Goal: Task Accomplishment & Management: Use online tool/utility

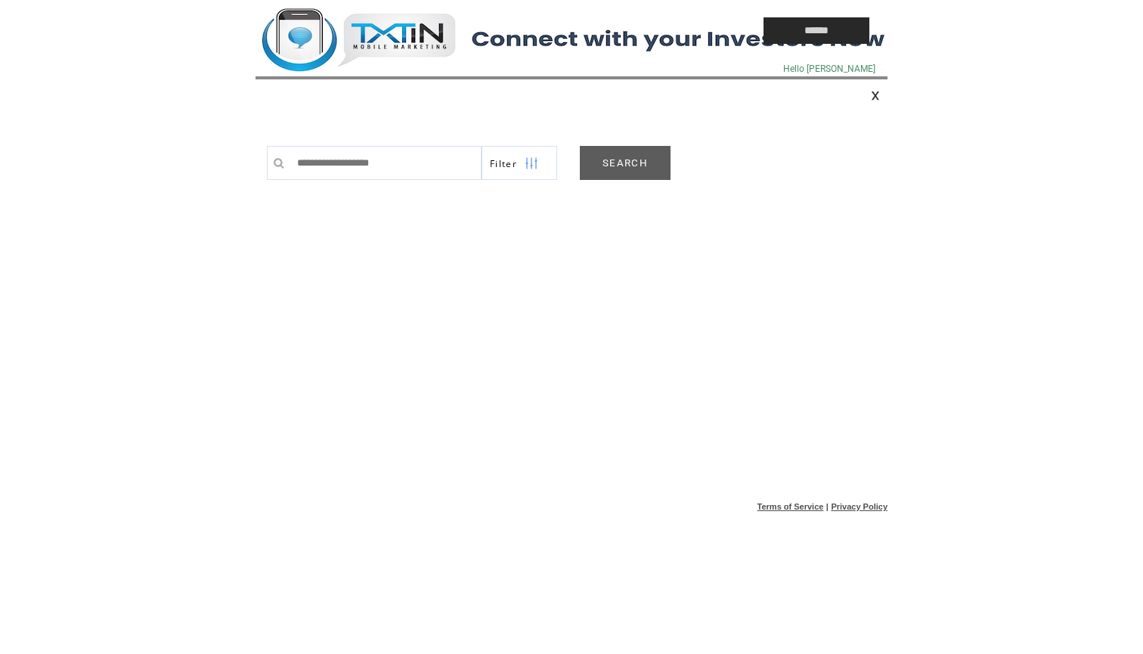
click at [620, 160] on link "SEARCH" at bounding box center [625, 163] width 91 height 34
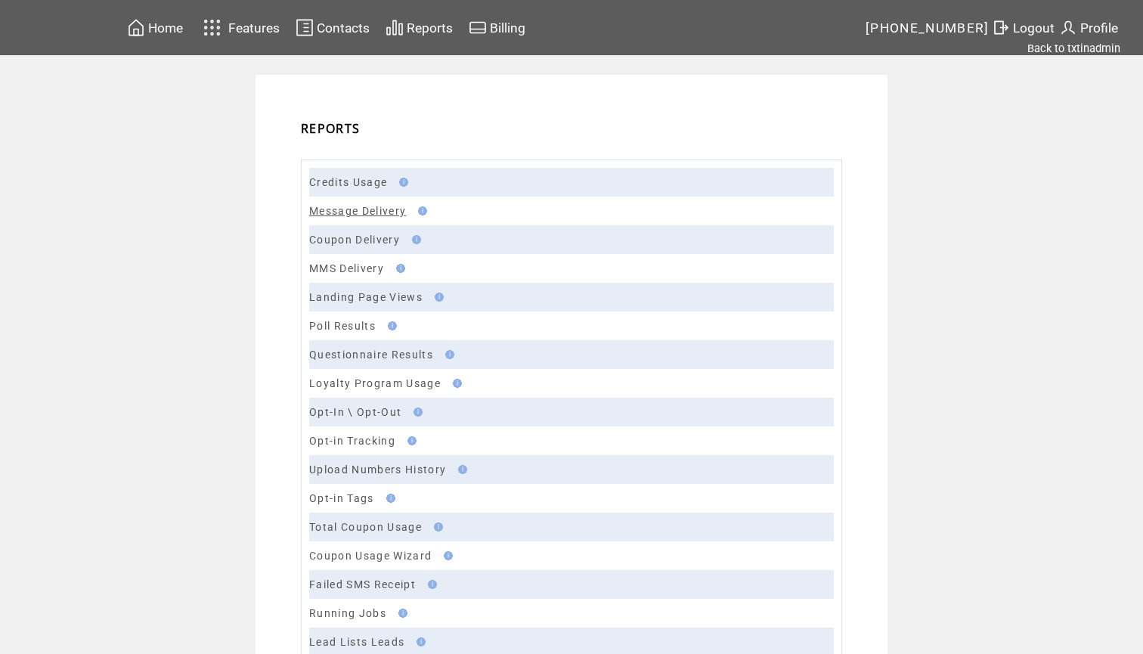
click at [373, 207] on link "Message Delivery" at bounding box center [357, 211] width 97 height 12
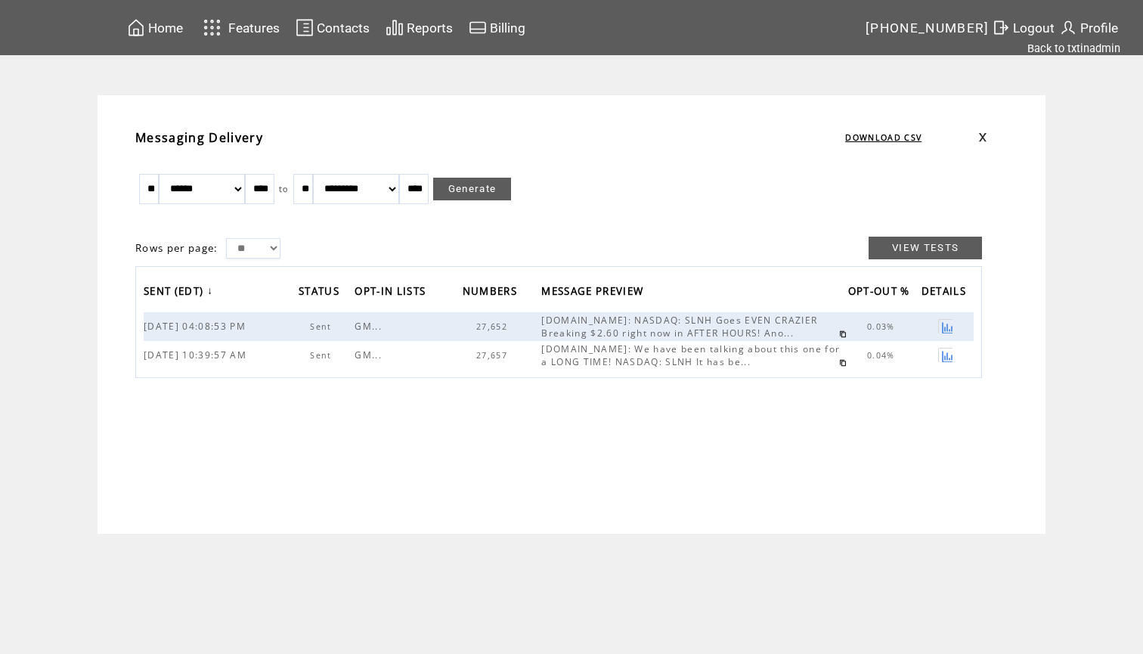
click at [839, 335] on link at bounding box center [843, 334] width 8 height 8
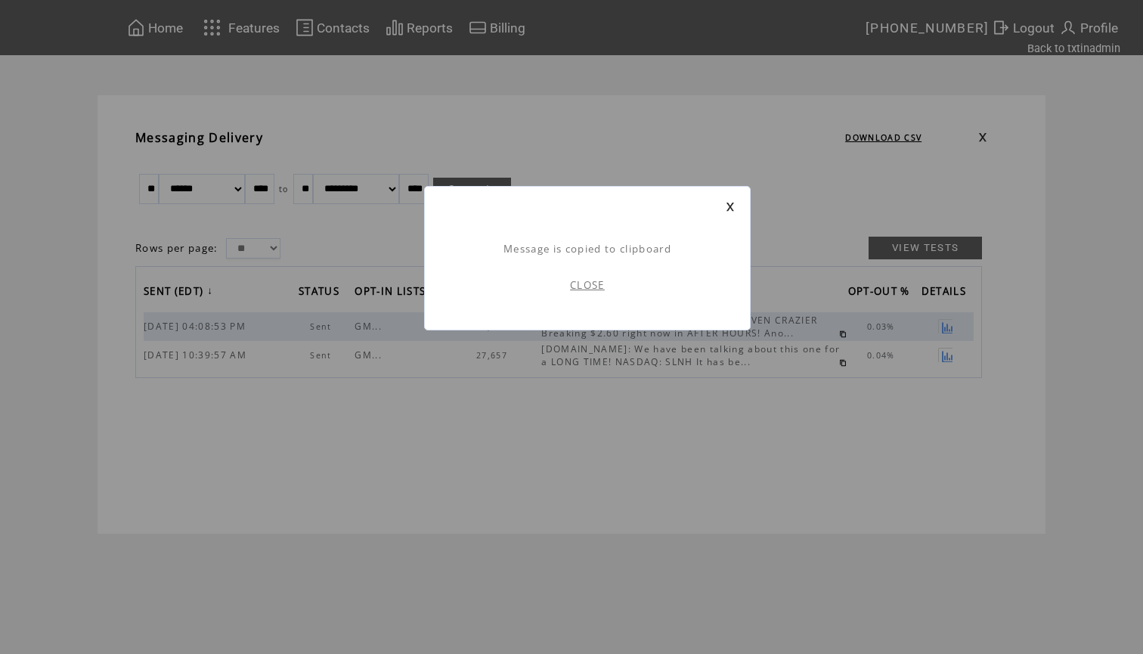
click at [588, 286] on link "CLOSE" at bounding box center [587, 285] width 35 height 14
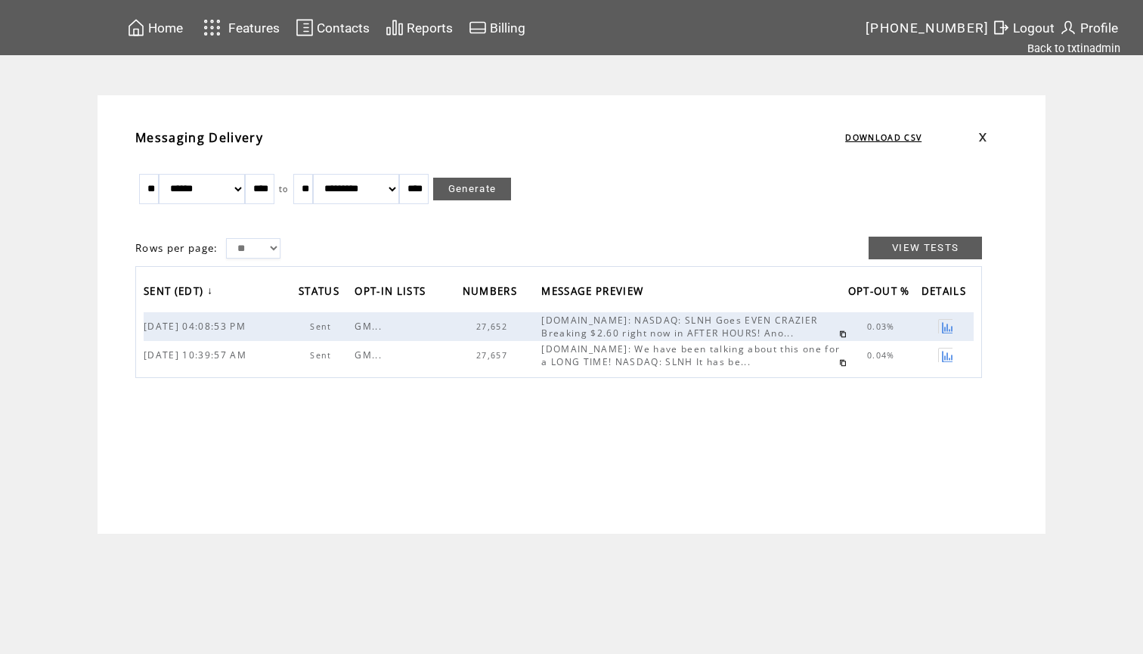
click at [173, 18] on td "Home" at bounding box center [165, 27] width 36 height 20
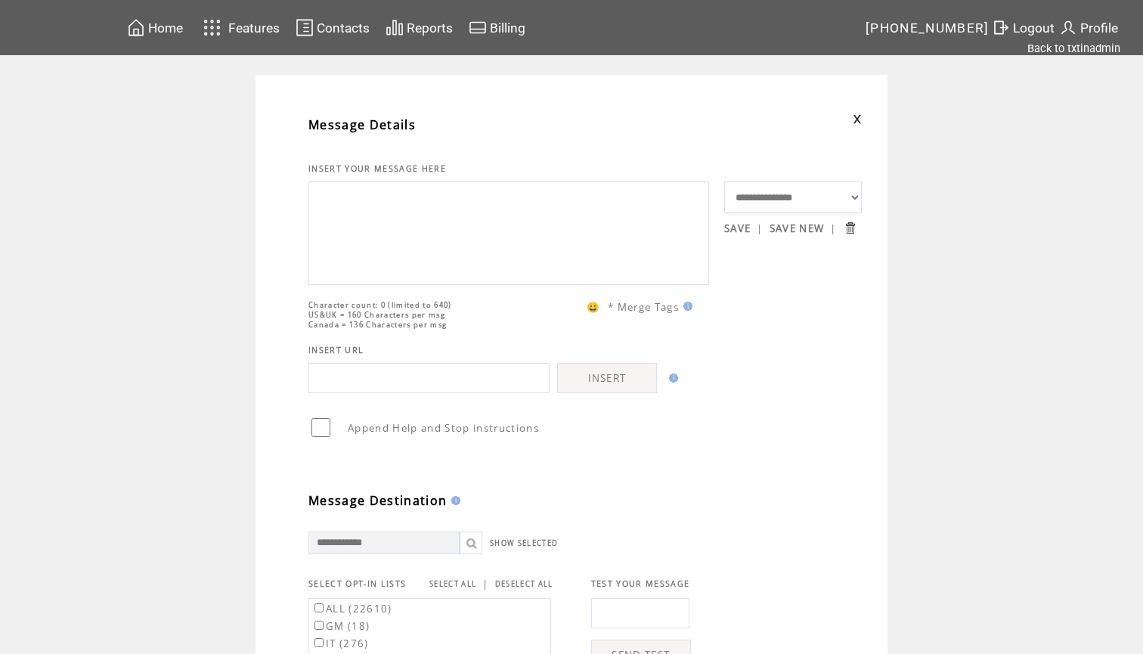
click at [399, 264] on textarea at bounding box center [509, 231] width 384 height 91
paste textarea "**********"
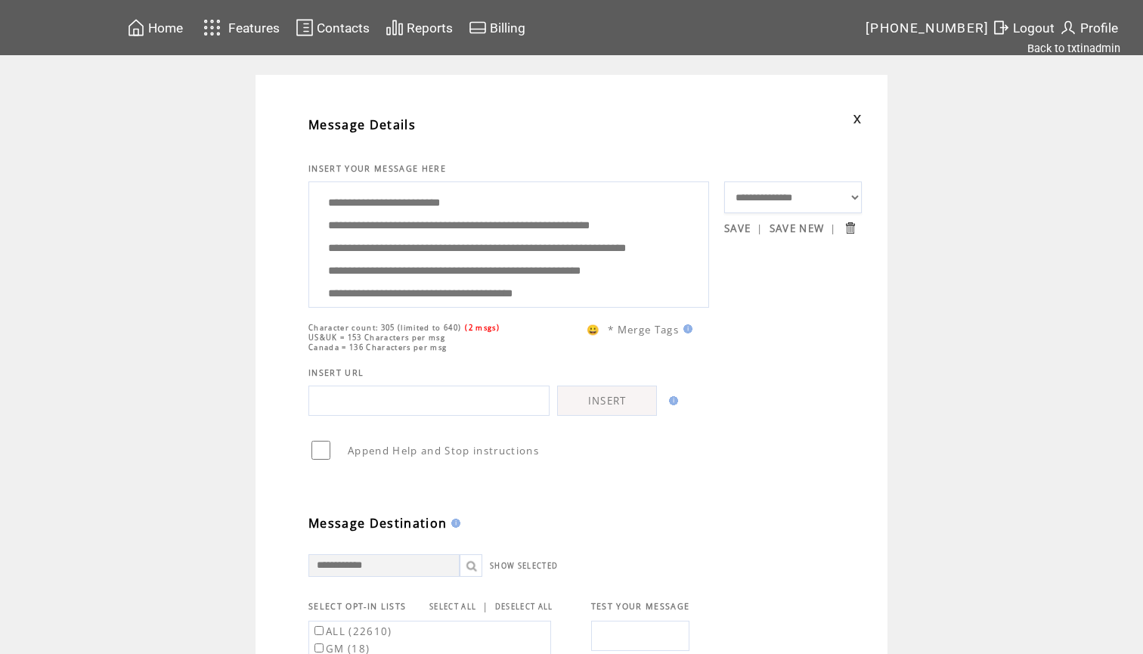
drag, startPoint x: 400, startPoint y: 266, endPoint x: 323, endPoint y: 237, distance: 81.8
click at [323, 237] on textarea "**********" at bounding box center [509, 242] width 384 height 113
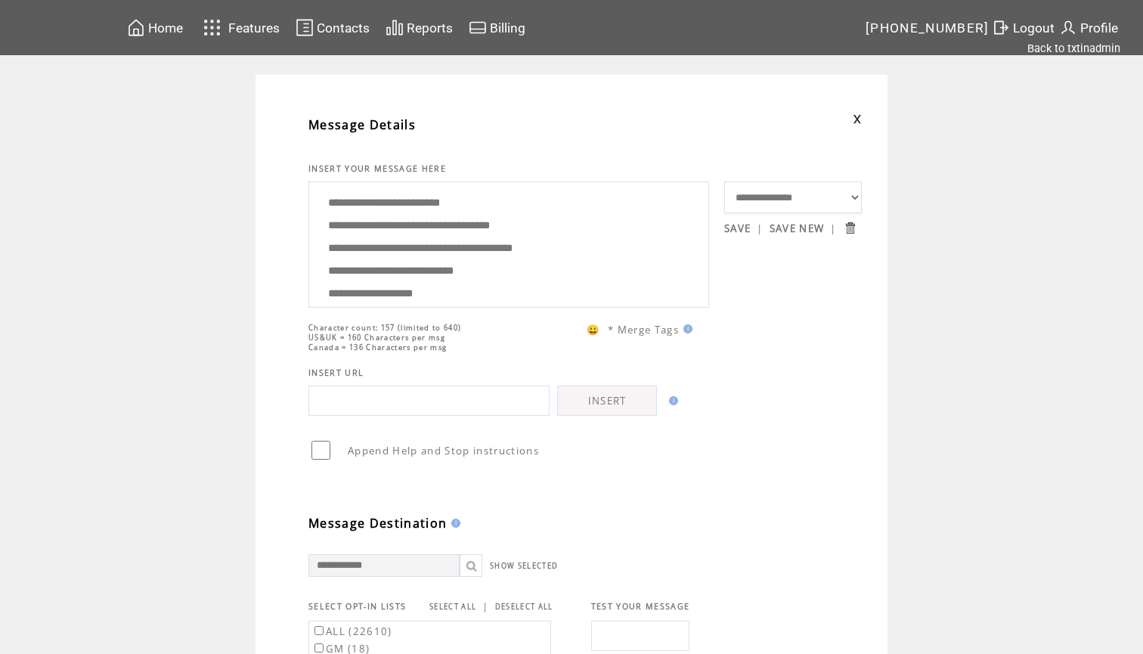
click at [352, 222] on textarea "**********" at bounding box center [509, 242] width 384 height 113
drag, startPoint x: 464, startPoint y: 283, endPoint x: 432, endPoint y: 144, distance: 142.8
click at [432, 144] on tbody "**********" at bounding box center [584, 529] width 553 height 849
click at [497, 243] on textarea "**********" at bounding box center [509, 242] width 384 height 113
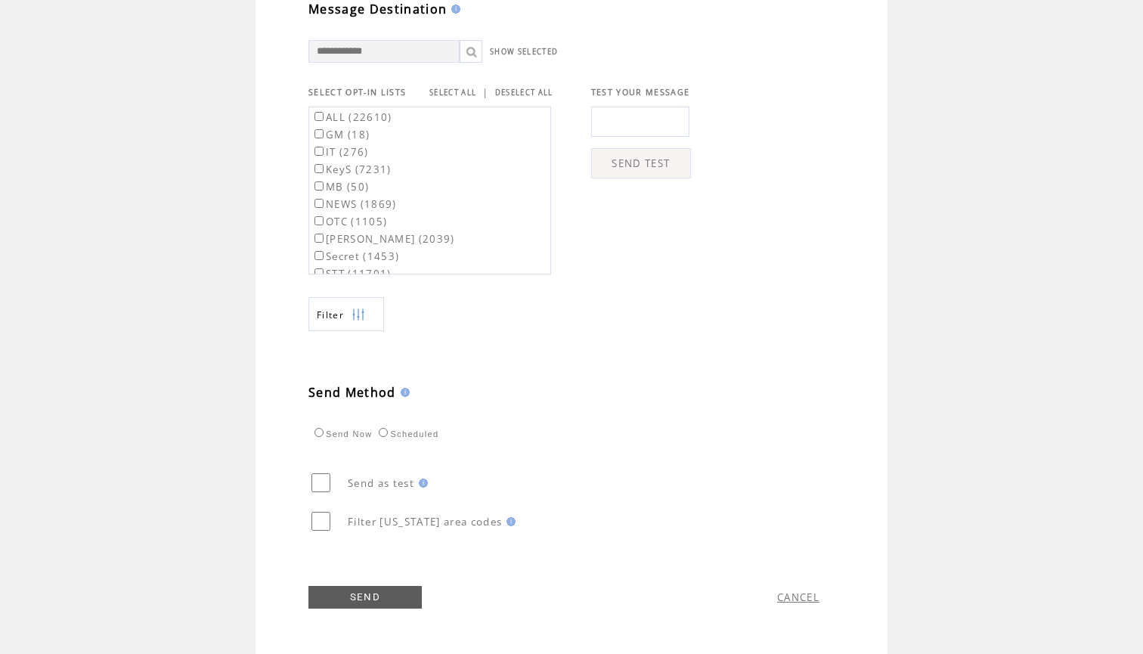
scroll to position [522, 0]
type textarea "**********"
click at [454, 88] on link "SELECT ALL" at bounding box center [452, 93] width 47 height 10
click at [366, 115] on label "ALL (22610)" at bounding box center [351, 117] width 81 height 14
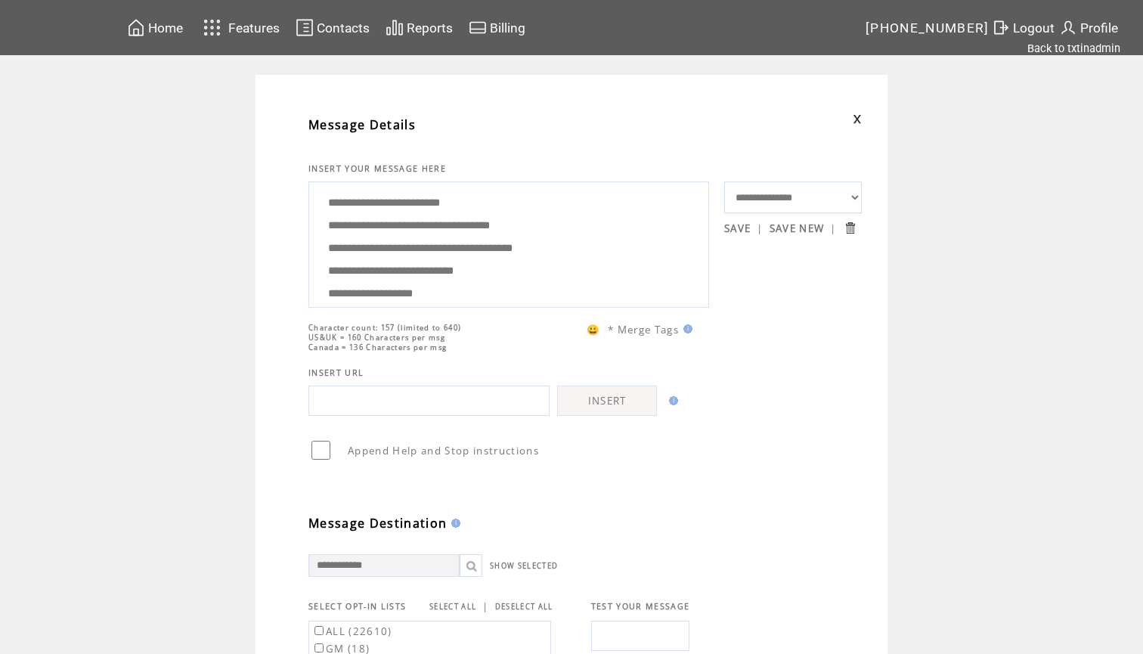
scroll to position [-1, 0]
click at [527, 246] on textarea "**********" at bounding box center [509, 242] width 384 height 113
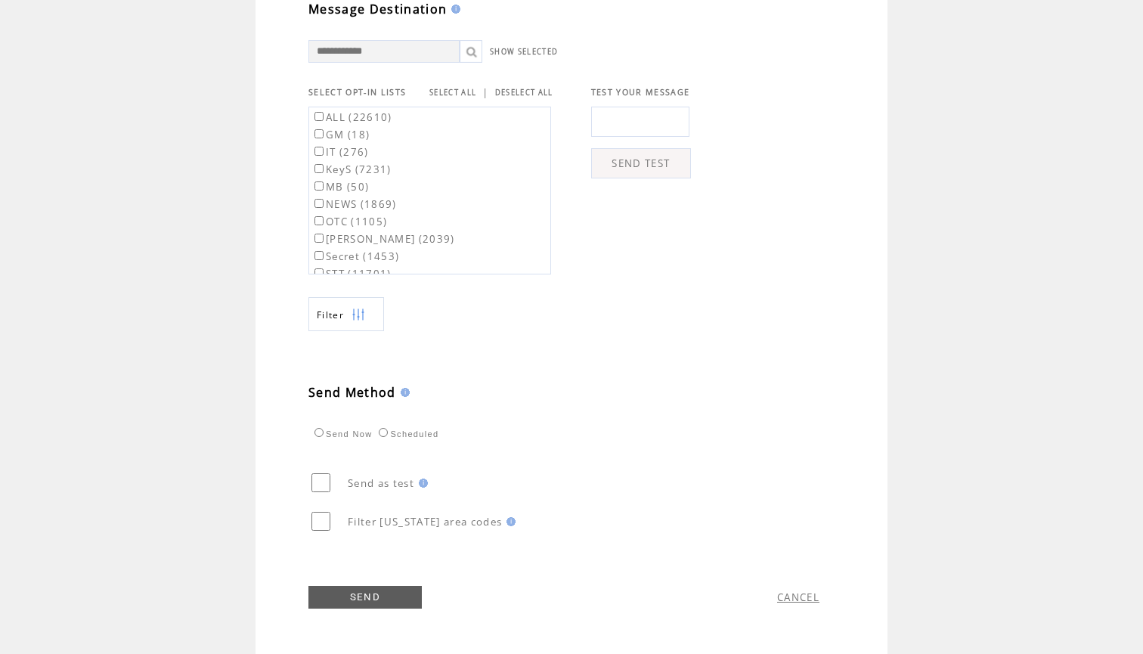
scroll to position [522, 0]
click at [369, 596] on link "SEND" at bounding box center [364, 597] width 113 height 23
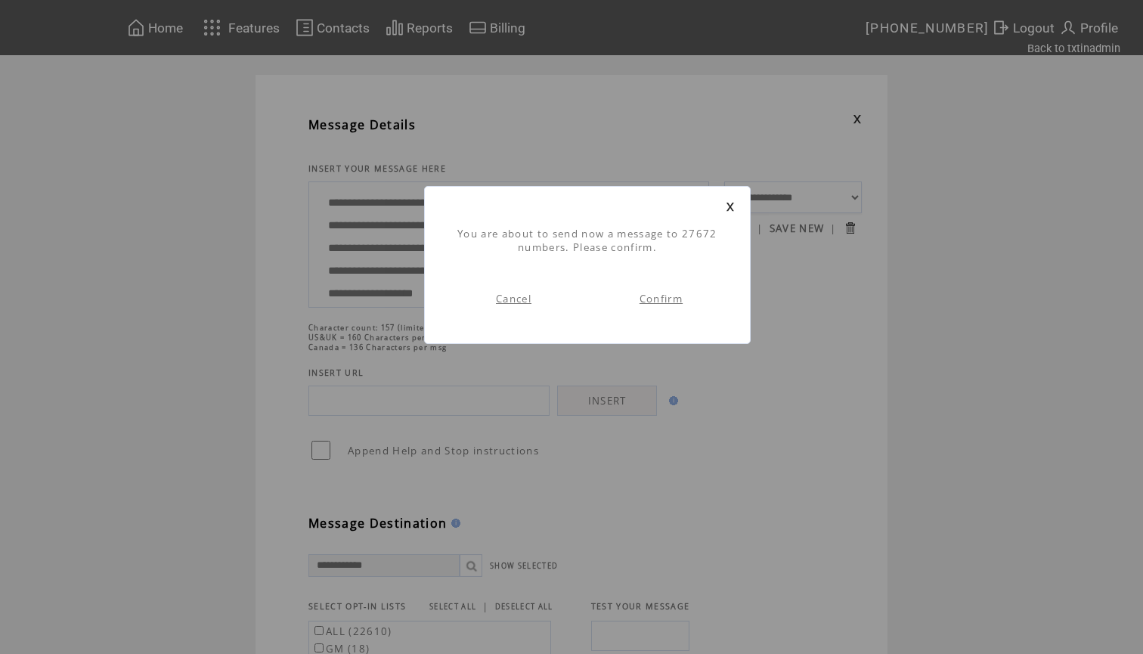
scroll to position [1, 0]
click at [668, 302] on link "Confirm" at bounding box center [660, 299] width 43 height 14
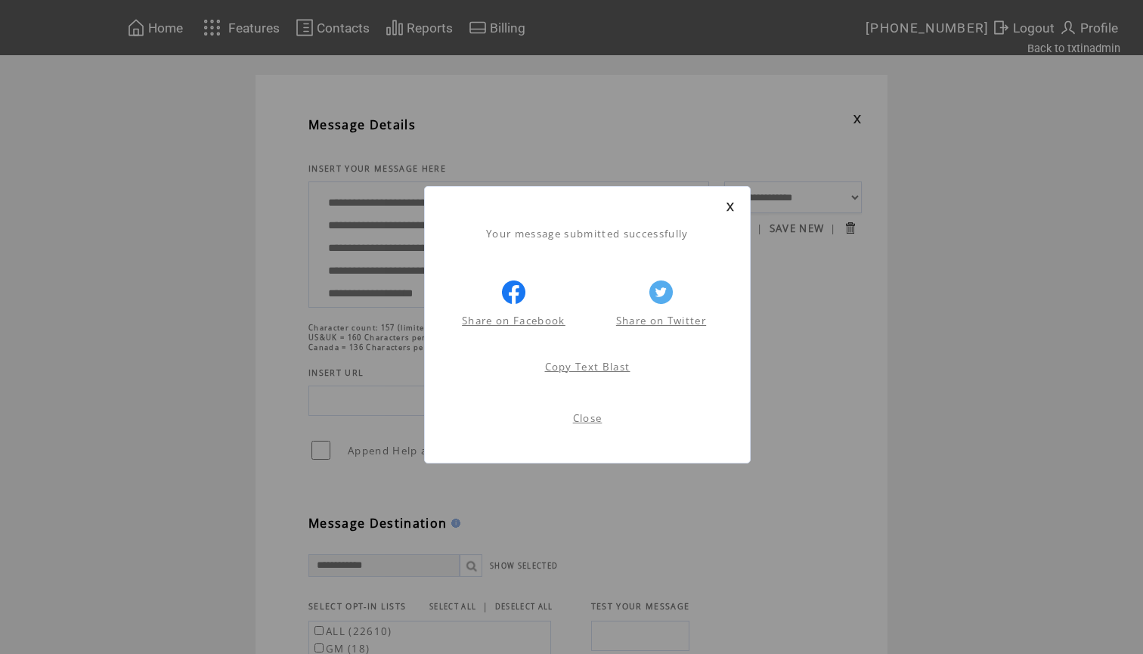
scroll to position [1, 0]
click at [729, 205] on link at bounding box center [729, 207] width 9 height 10
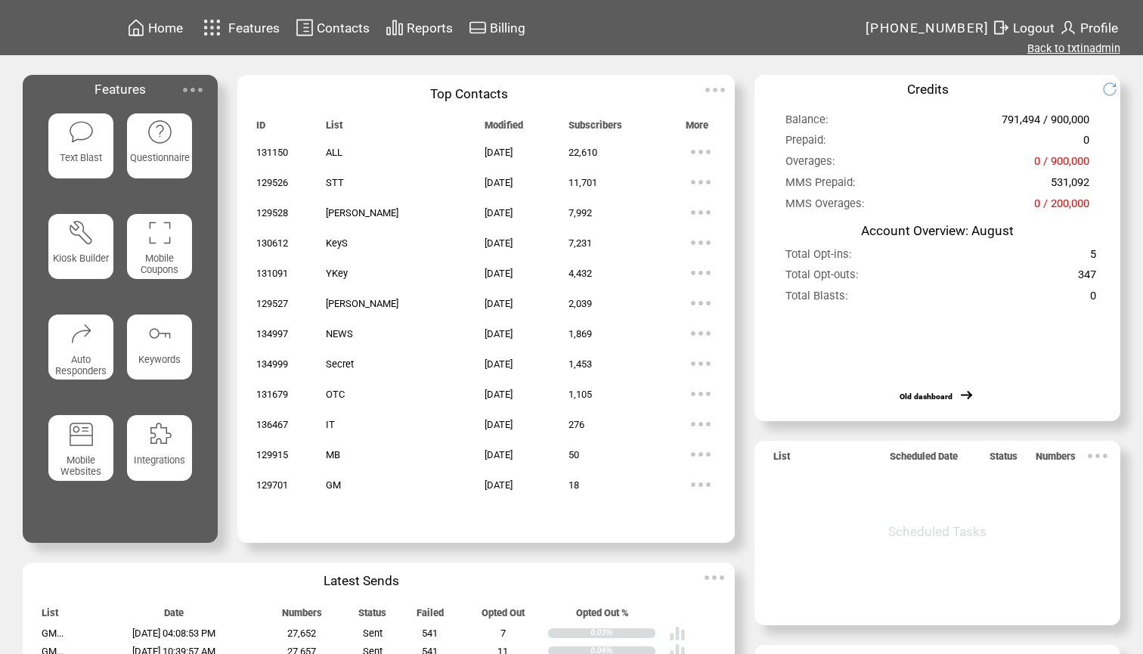
click at [1066, 45] on link "Back to txtinadmin" at bounding box center [1073, 49] width 93 height 14
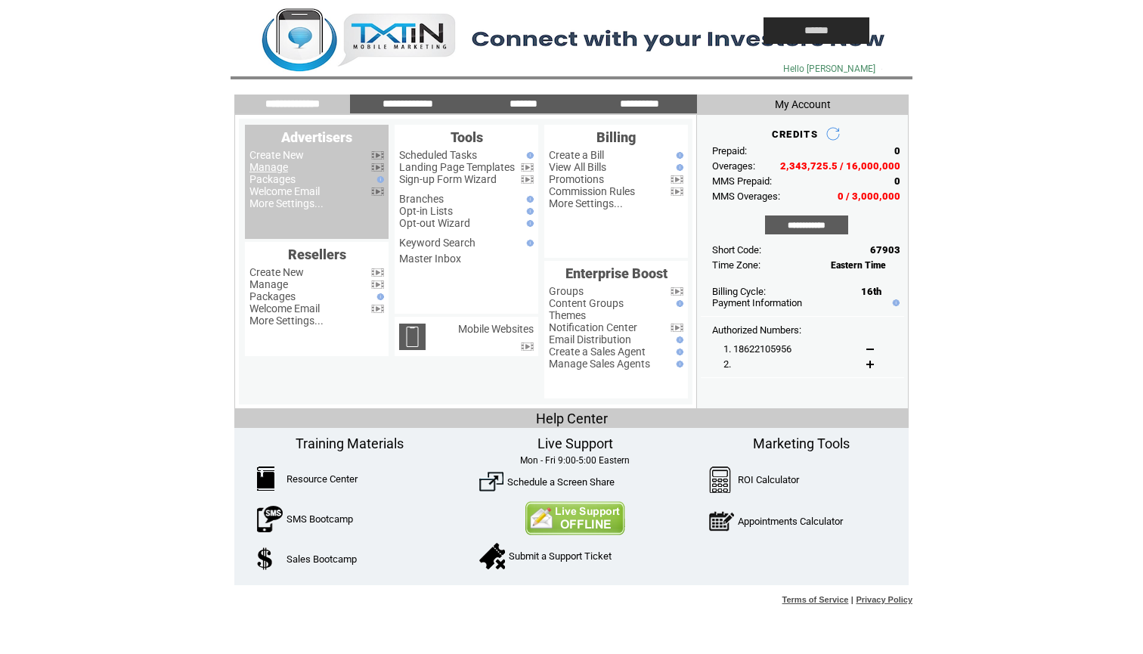
click at [280, 167] on link "Manage" at bounding box center [268, 167] width 39 height 12
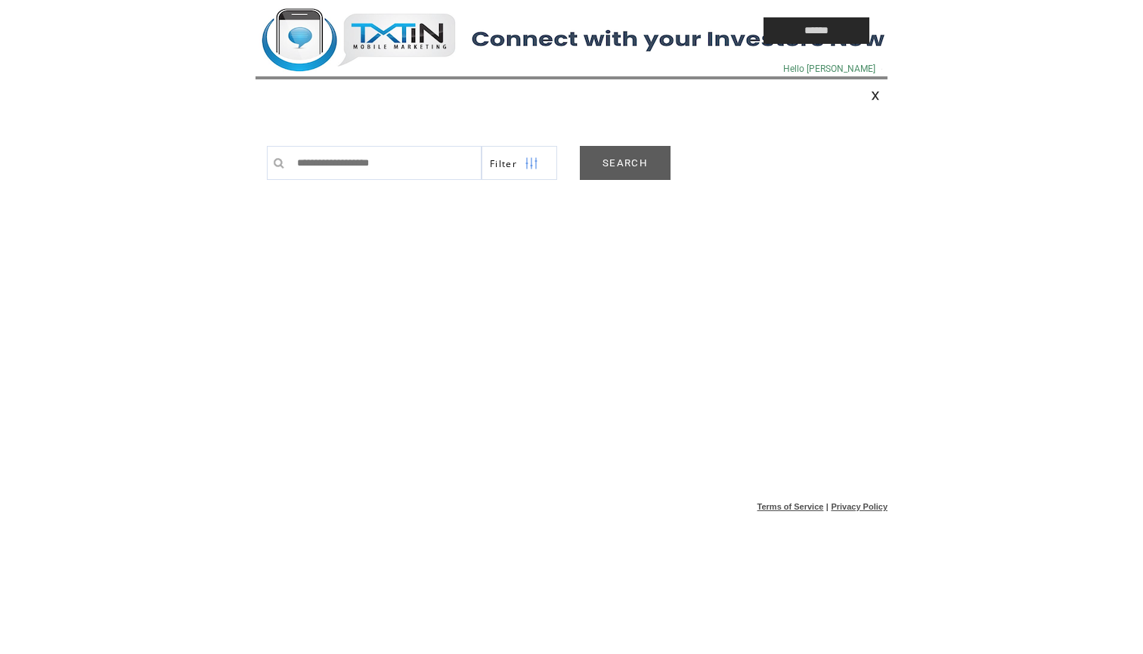
click at [620, 158] on link "SEARCH" at bounding box center [625, 163] width 91 height 34
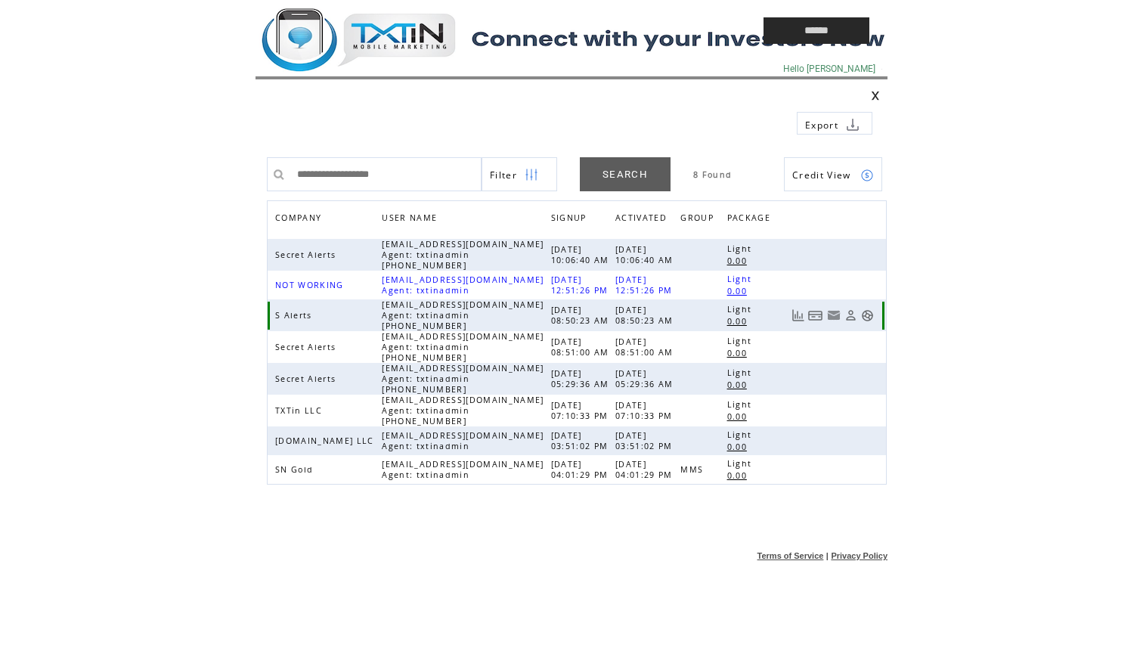
click at [868, 311] on link at bounding box center [867, 315] width 13 height 13
click at [406, 45] on td at bounding box center [474, 30] width 438 height 61
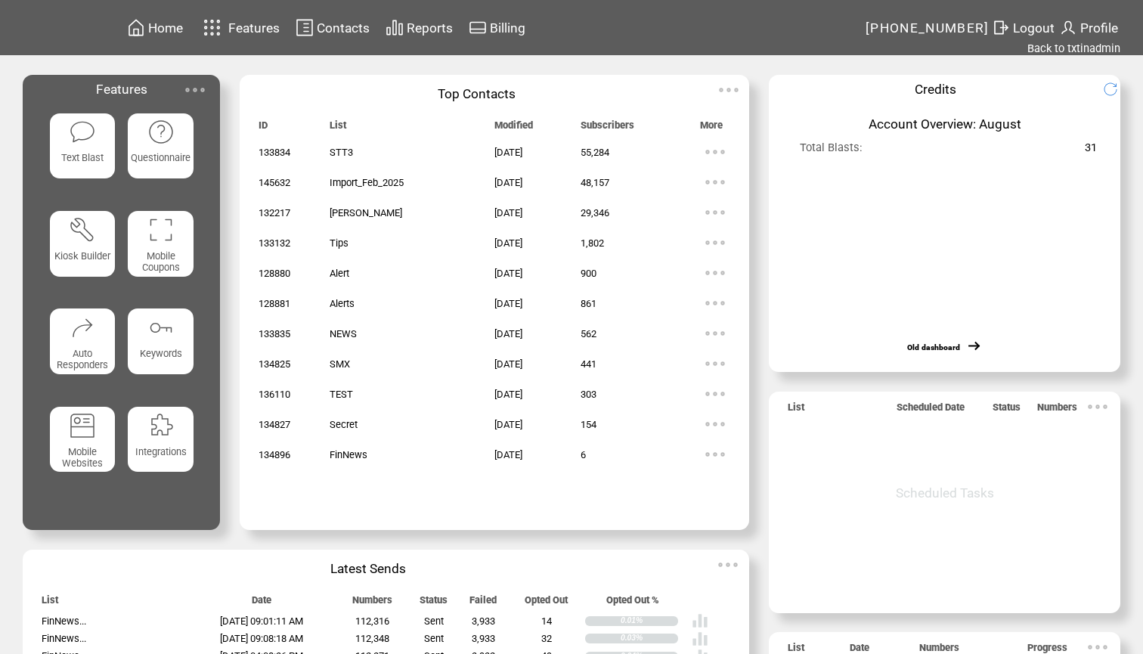
click at [103, 146] on div "Text Blast" at bounding box center [83, 146] width 66 height 66
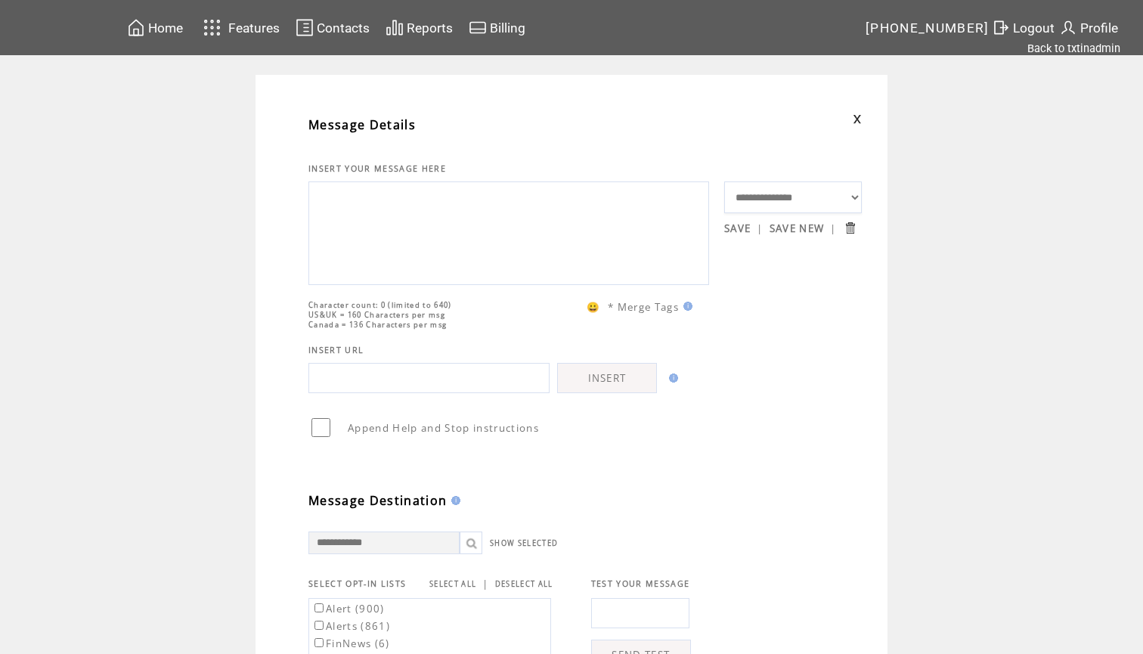
click at [399, 235] on textarea at bounding box center [509, 231] width 384 height 91
paste textarea "**********"
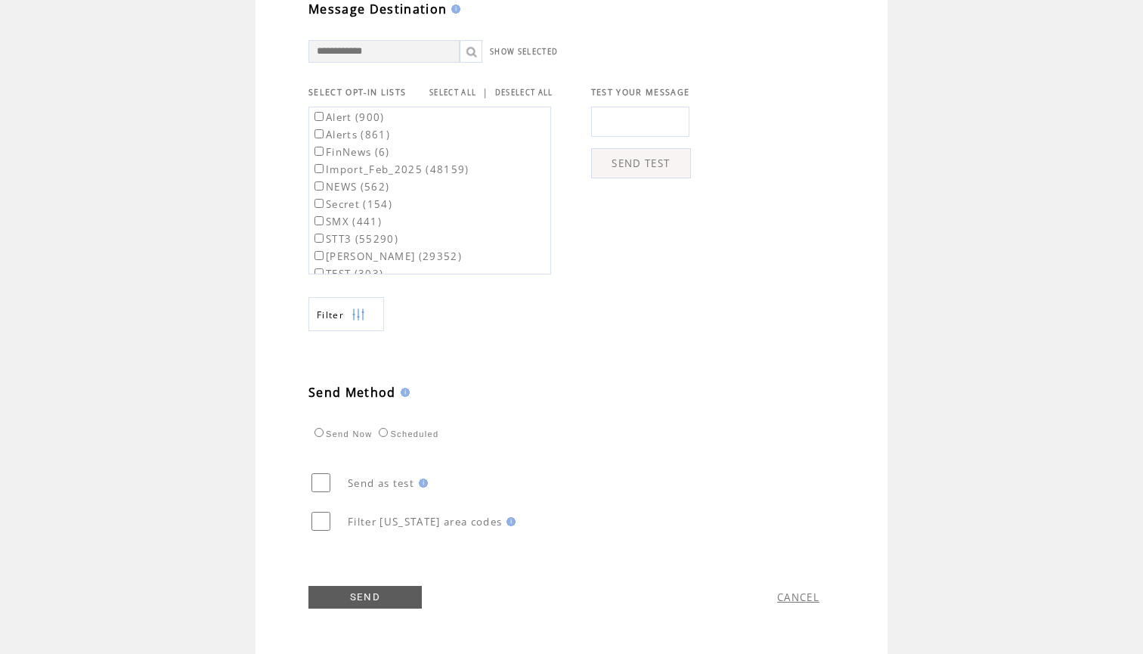
scroll to position [522, 0]
type textarea "**********"
click at [455, 93] on td "SELECT ALL" at bounding box center [452, 92] width 47 height 14
click at [461, 85] on td "SELECT ALL | DESELECT ALL" at bounding box center [491, 92] width 124 height 14
click at [456, 88] on link "SELECT ALL" at bounding box center [452, 93] width 47 height 10
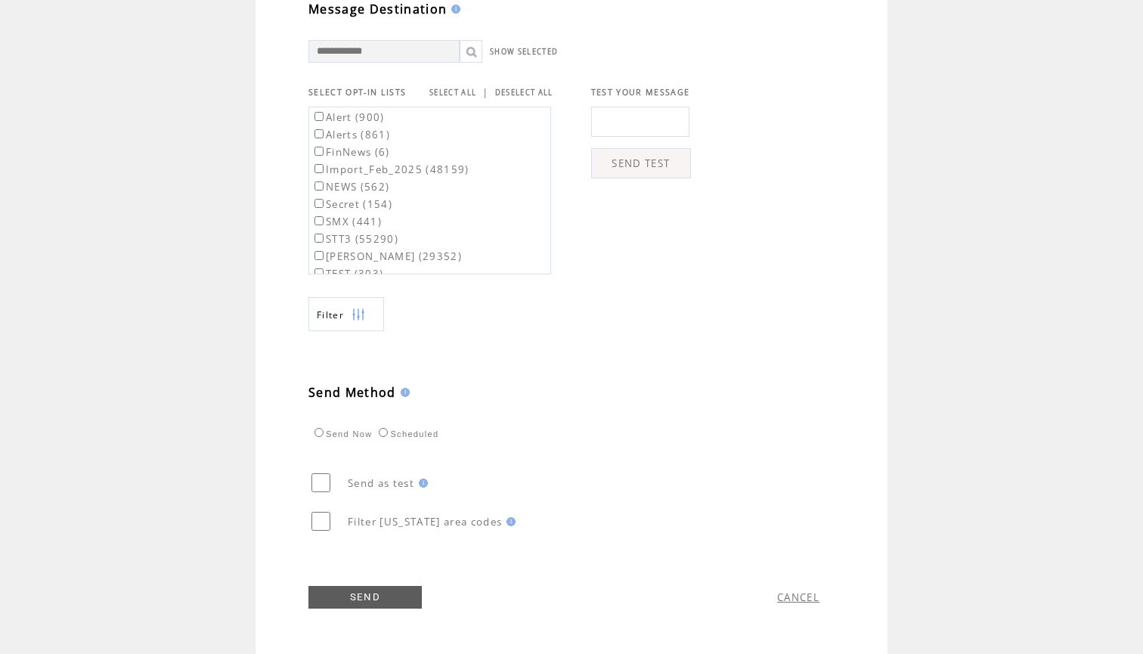
click at [351, 115] on label "Alert (900)" at bounding box center [347, 117] width 73 height 14
click at [349, 132] on label "Alerts (861)" at bounding box center [350, 135] width 79 height 14
click at [366, 595] on link "SEND" at bounding box center [364, 597] width 113 height 23
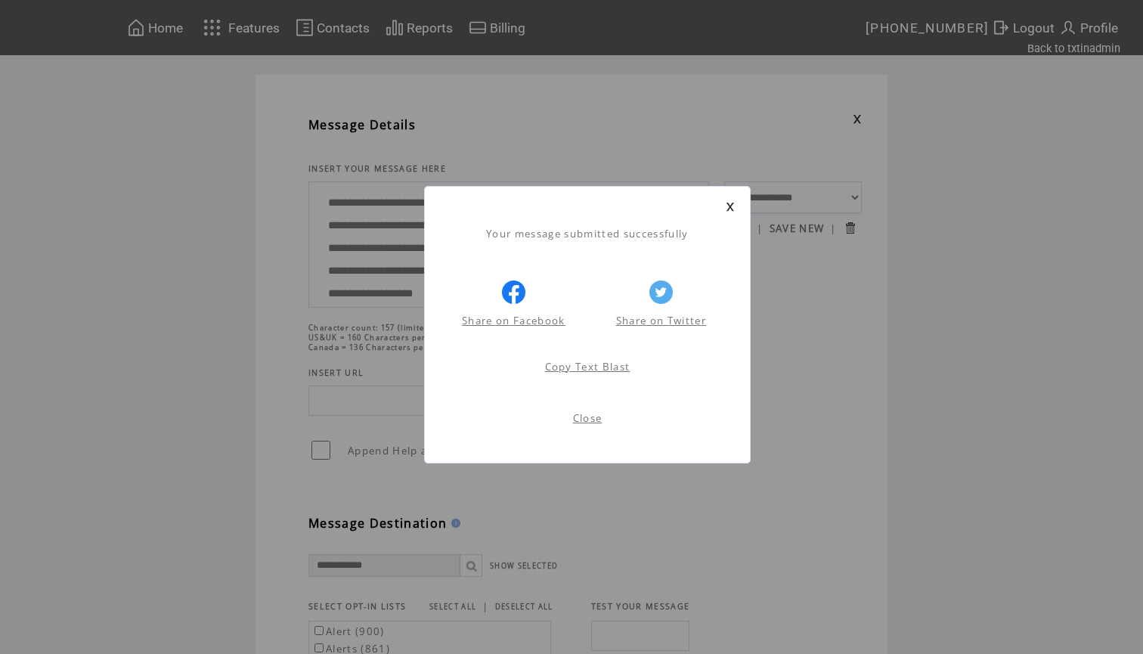
scroll to position [1, 0]
click at [730, 203] on link at bounding box center [729, 207] width 9 height 10
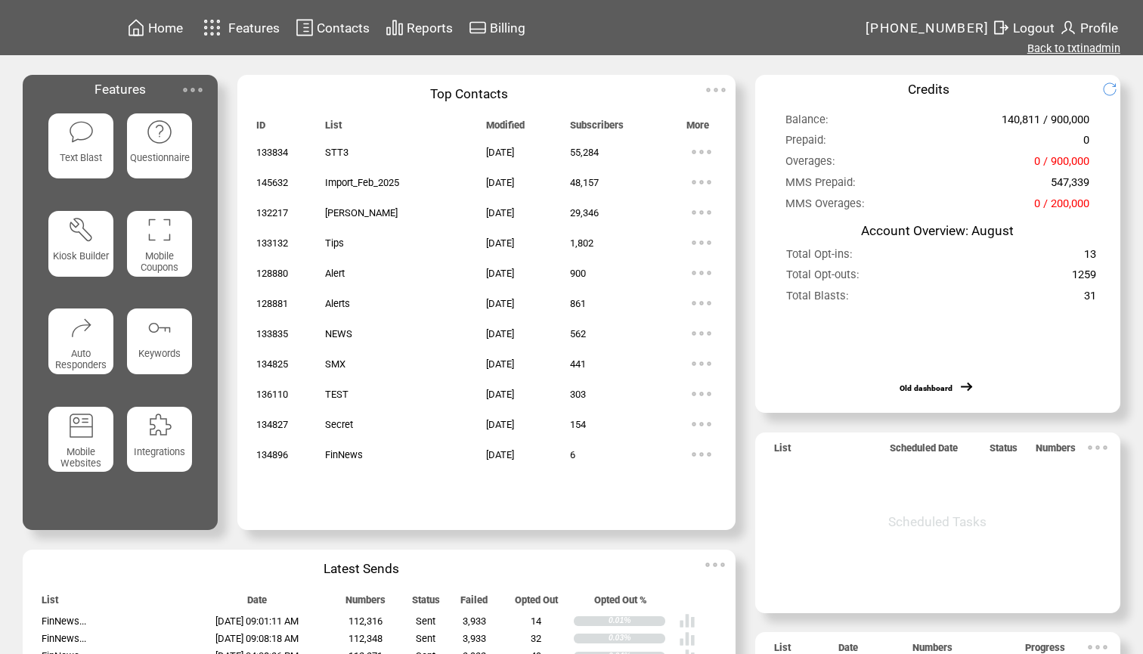
click at [1059, 44] on link "Back to txtinadmin" at bounding box center [1073, 49] width 93 height 14
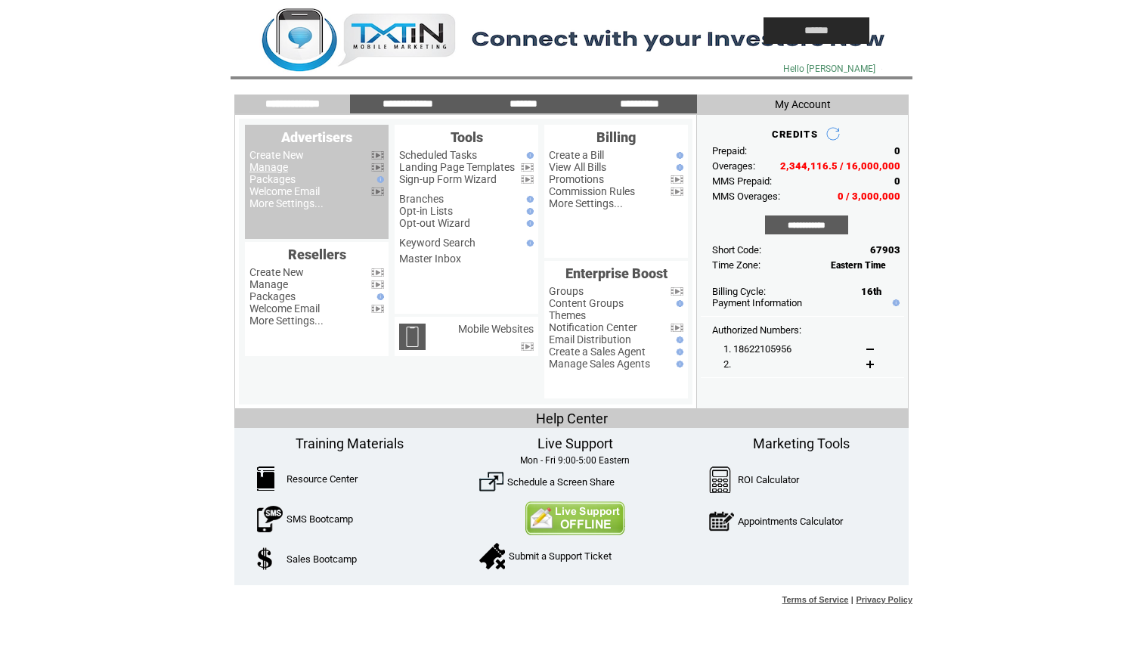
click at [270, 166] on link "Manage" at bounding box center [268, 167] width 39 height 12
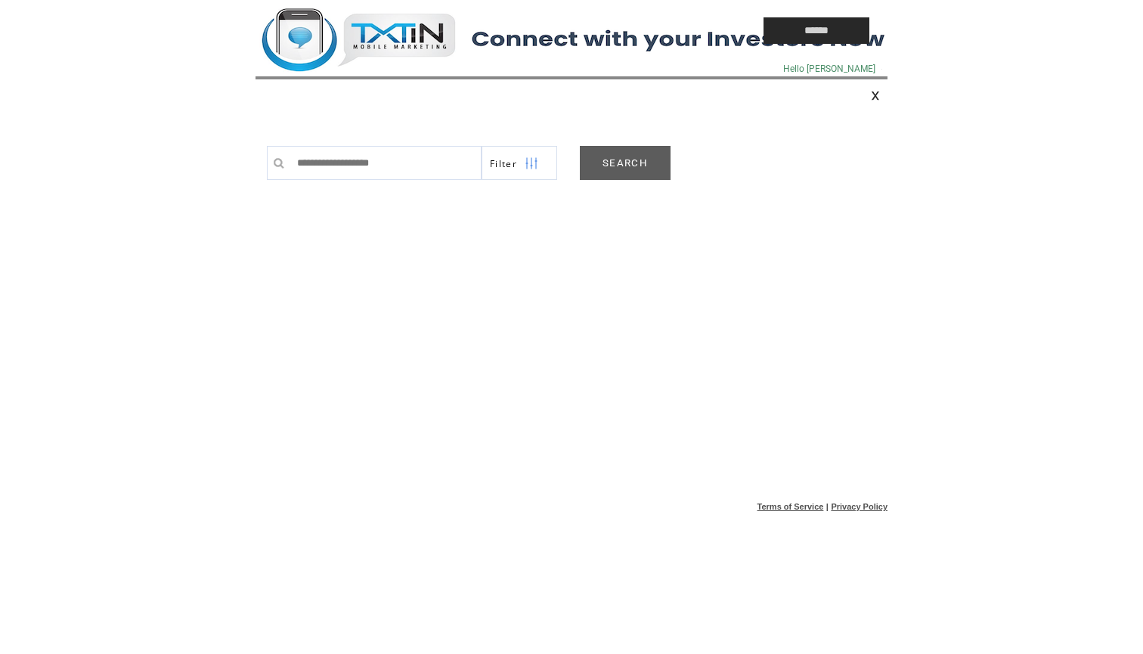
click at [635, 164] on link "SEARCH" at bounding box center [625, 163] width 91 height 34
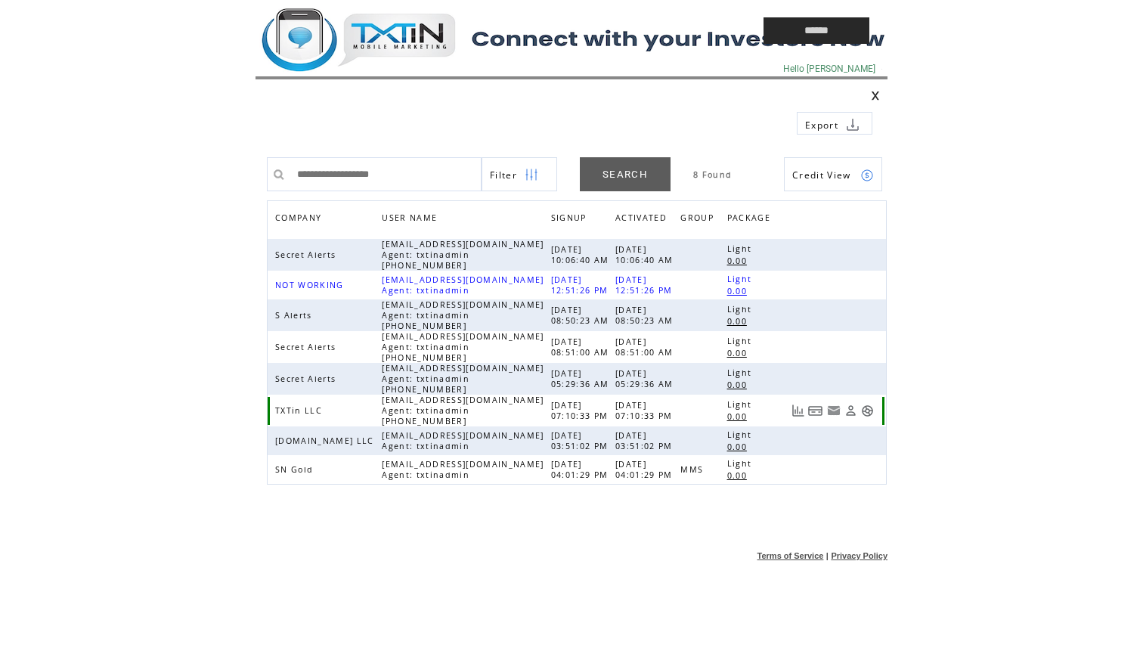
click at [863, 408] on link at bounding box center [867, 410] width 13 height 13
click at [413, 47] on td at bounding box center [474, 30] width 438 height 61
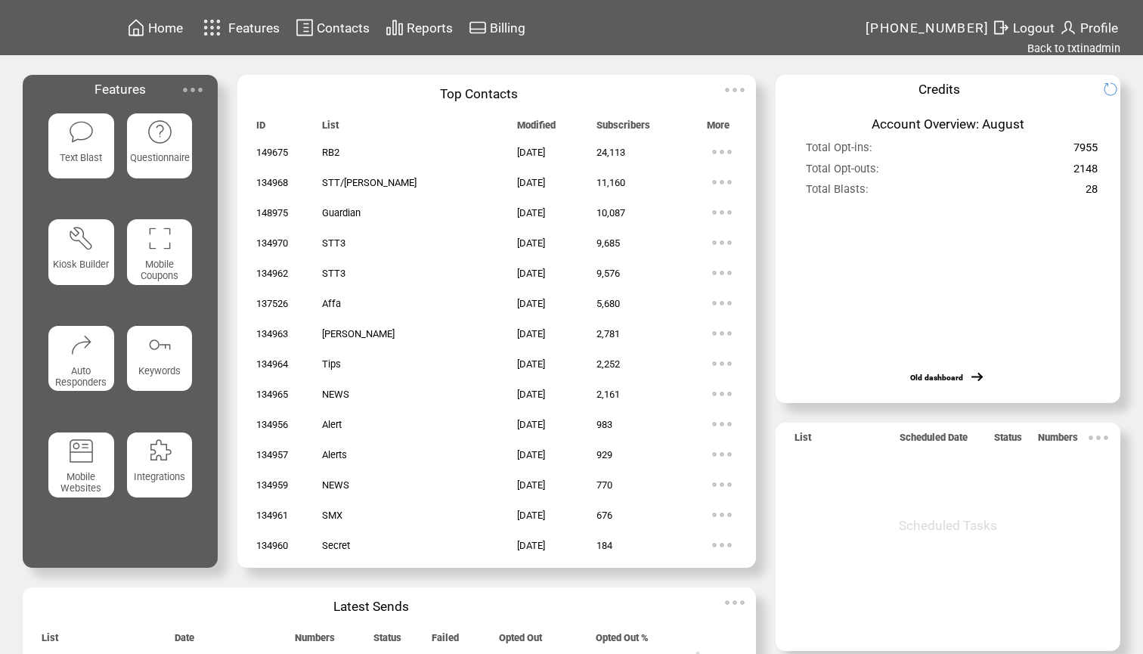
click at [67, 144] on featureicon at bounding box center [81, 130] width 66 height 29
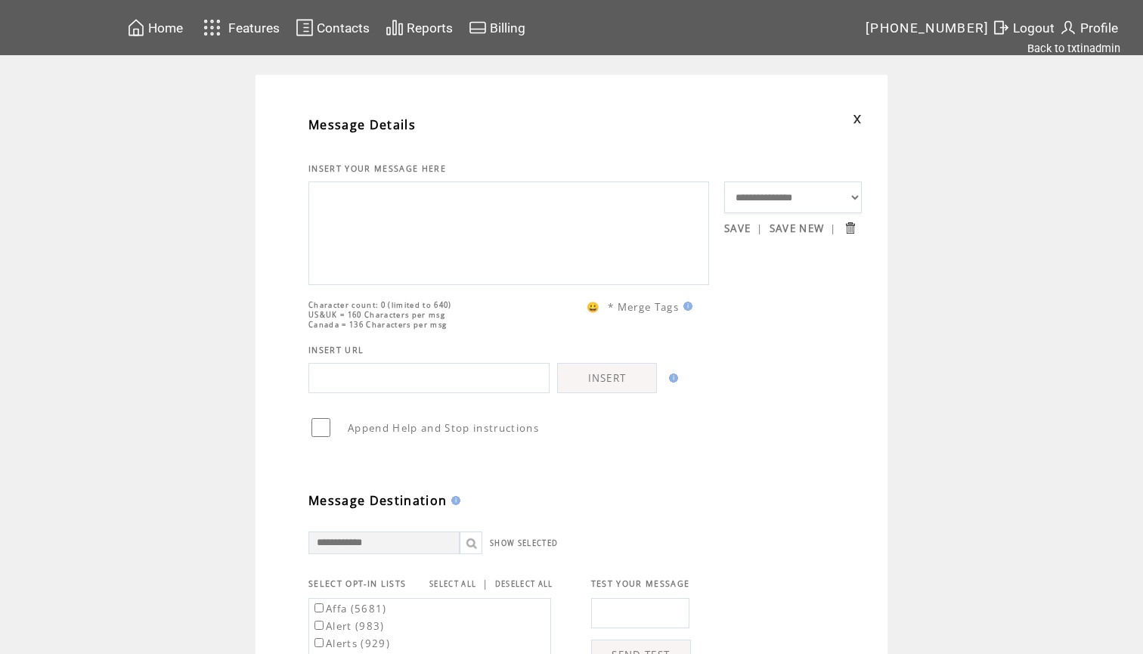
click at [386, 260] on textarea at bounding box center [509, 231] width 384 height 91
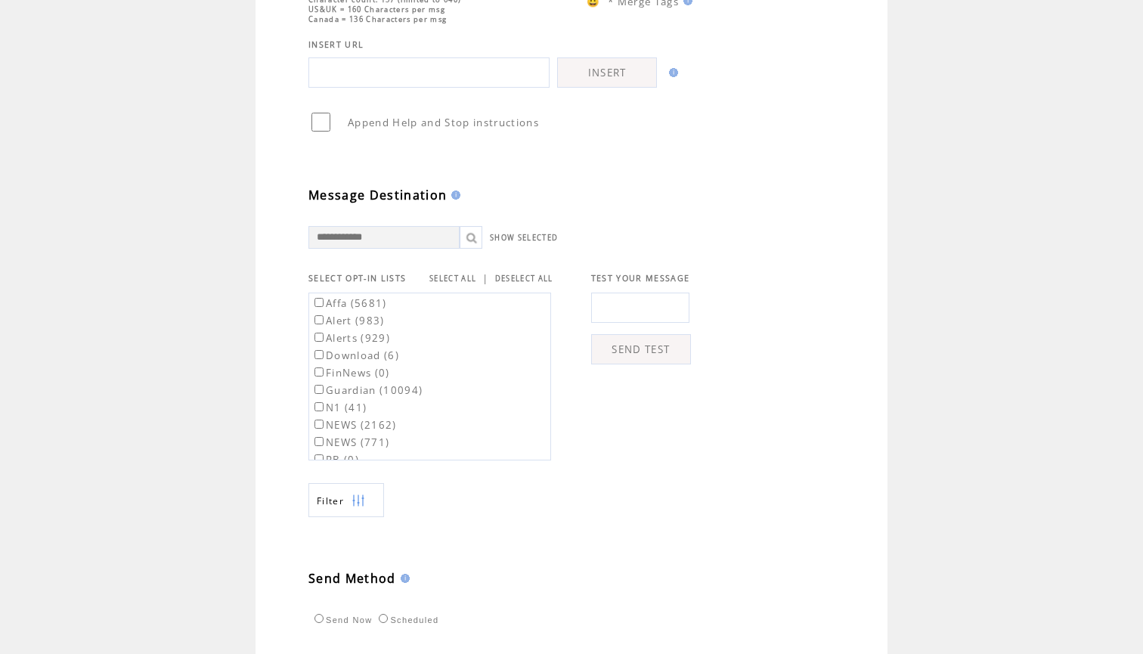
scroll to position [376, 0]
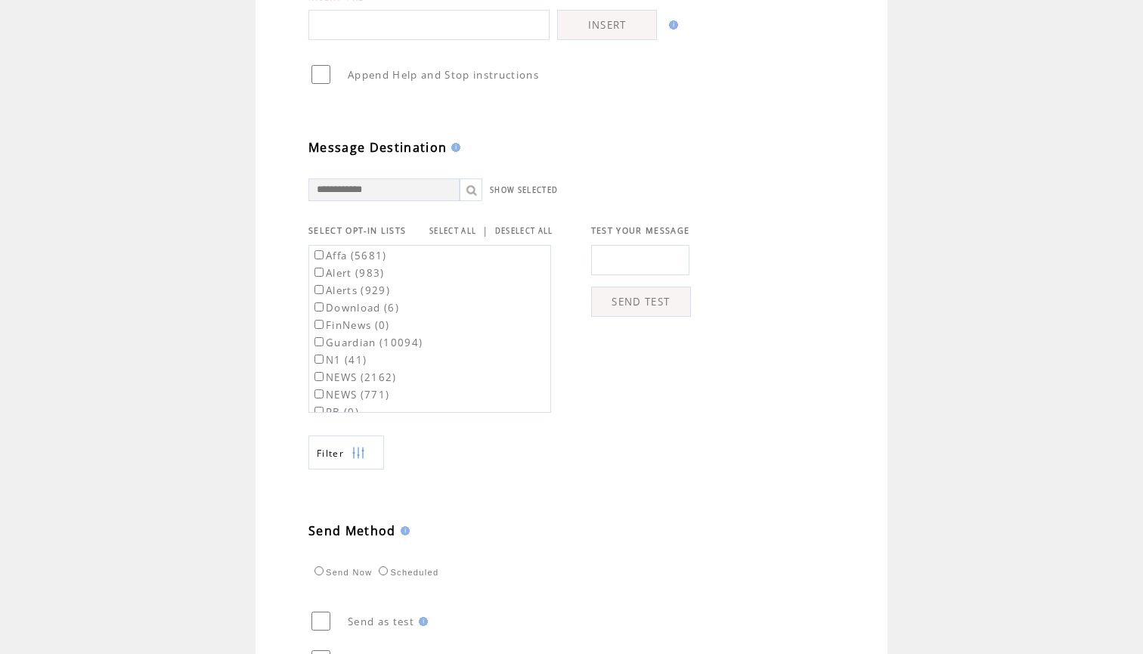
type textarea "**********"
click at [367, 262] on label "Affa (5681)" at bounding box center [349, 256] width 76 height 14
click at [376, 349] on label "Guardian (10094)" at bounding box center [366, 343] width 111 height 14
click at [382, 307] on label "RB2 (24159)" at bounding box center [352, 300] width 83 height 14
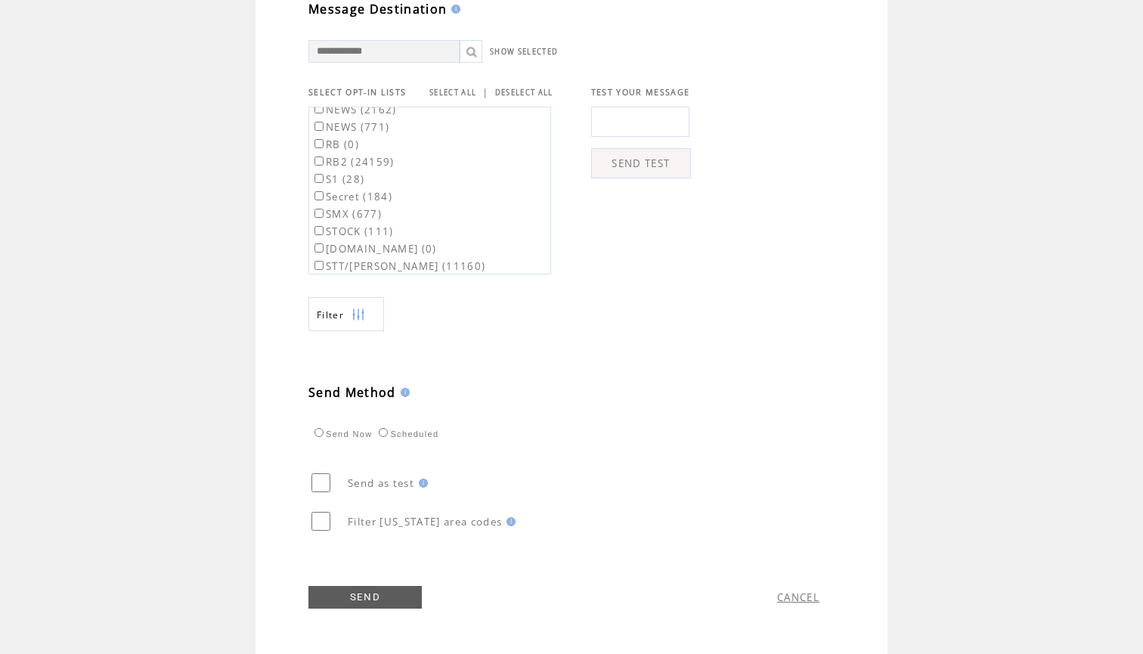
scroll to position [522, 0]
click at [347, 595] on link "SEND" at bounding box center [364, 597] width 113 height 23
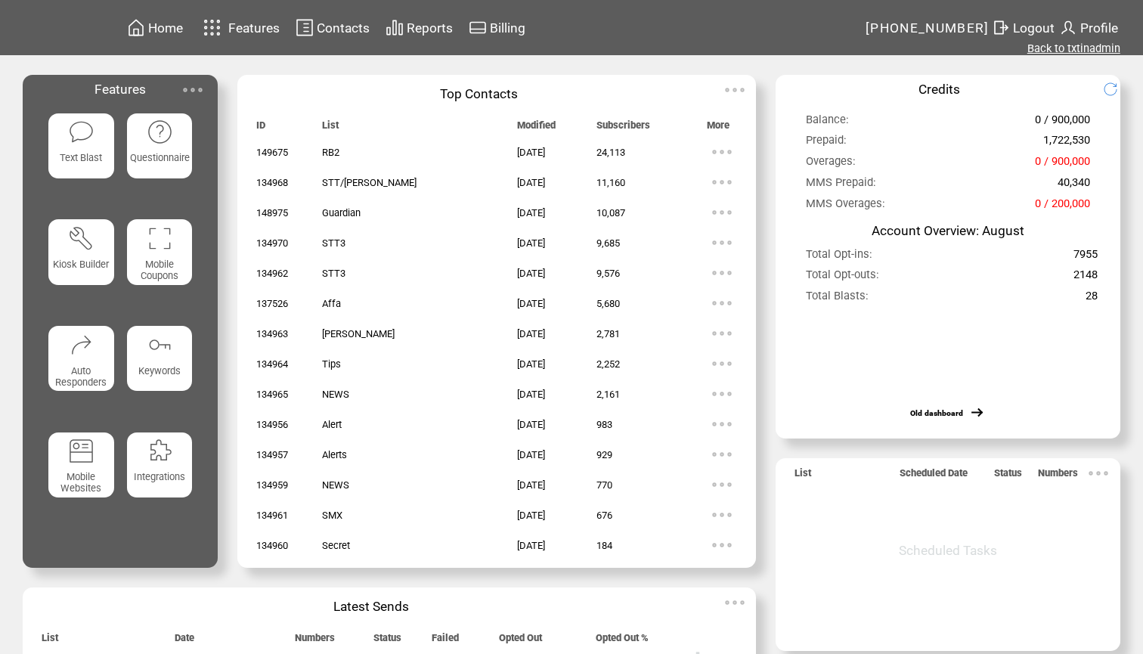
click at [1056, 52] on link "Back to txtinadmin" at bounding box center [1073, 49] width 93 height 14
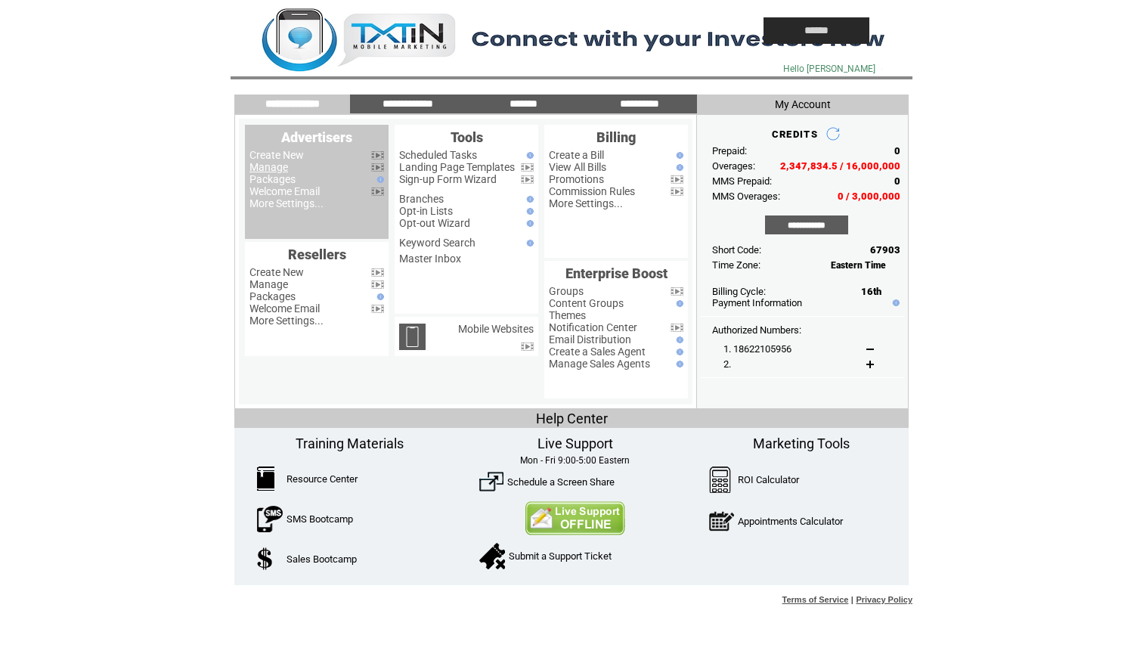
click at [268, 169] on link "Manage" at bounding box center [268, 167] width 39 height 12
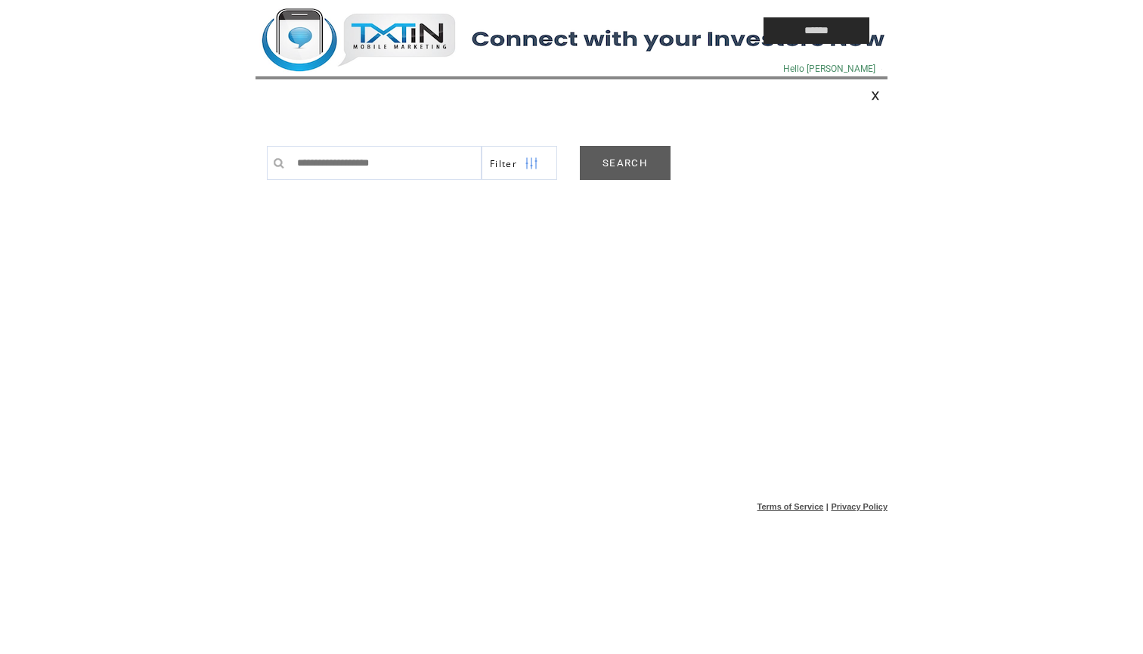
click at [629, 151] on link "SEARCH" at bounding box center [625, 163] width 91 height 34
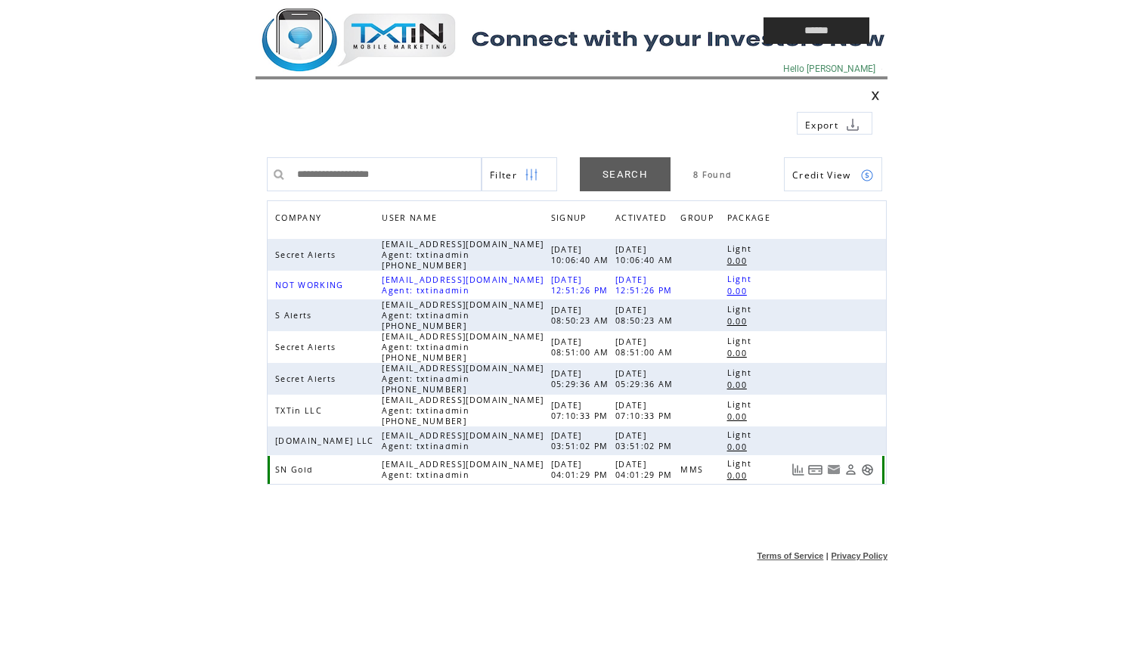
click at [868, 467] on link at bounding box center [867, 469] width 13 height 13
click at [362, 32] on td at bounding box center [474, 30] width 438 height 61
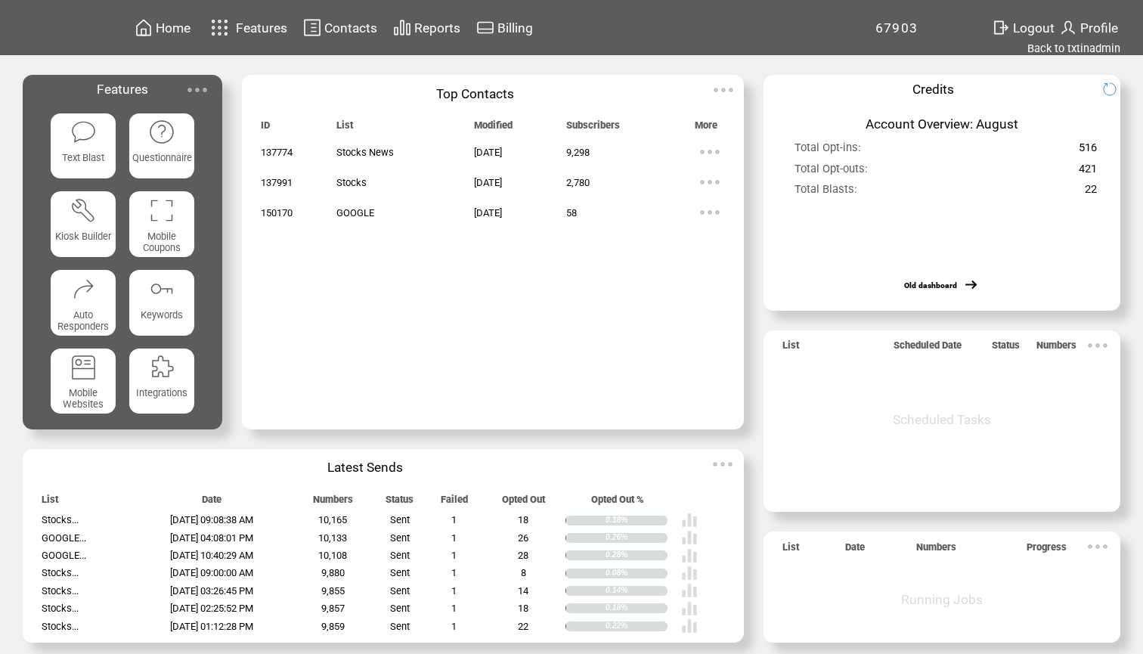
click at [112, 119] on featureicon at bounding box center [84, 130] width 66 height 29
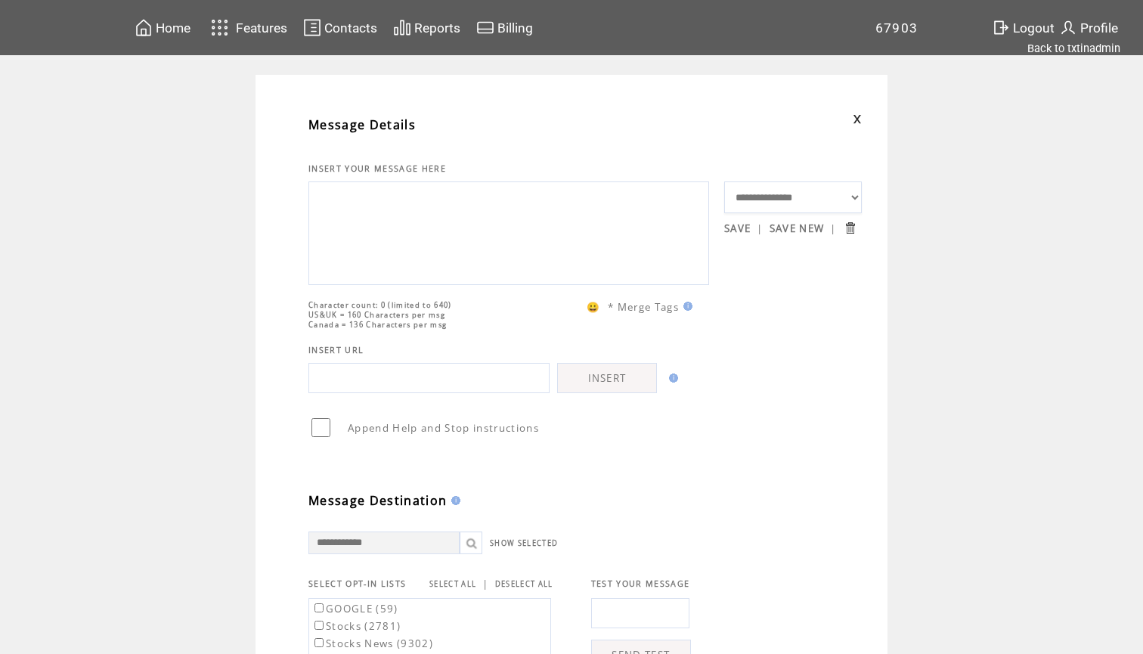
click at [331, 208] on textarea at bounding box center [509, 231] width 384 height 91
paste textarea "**********"
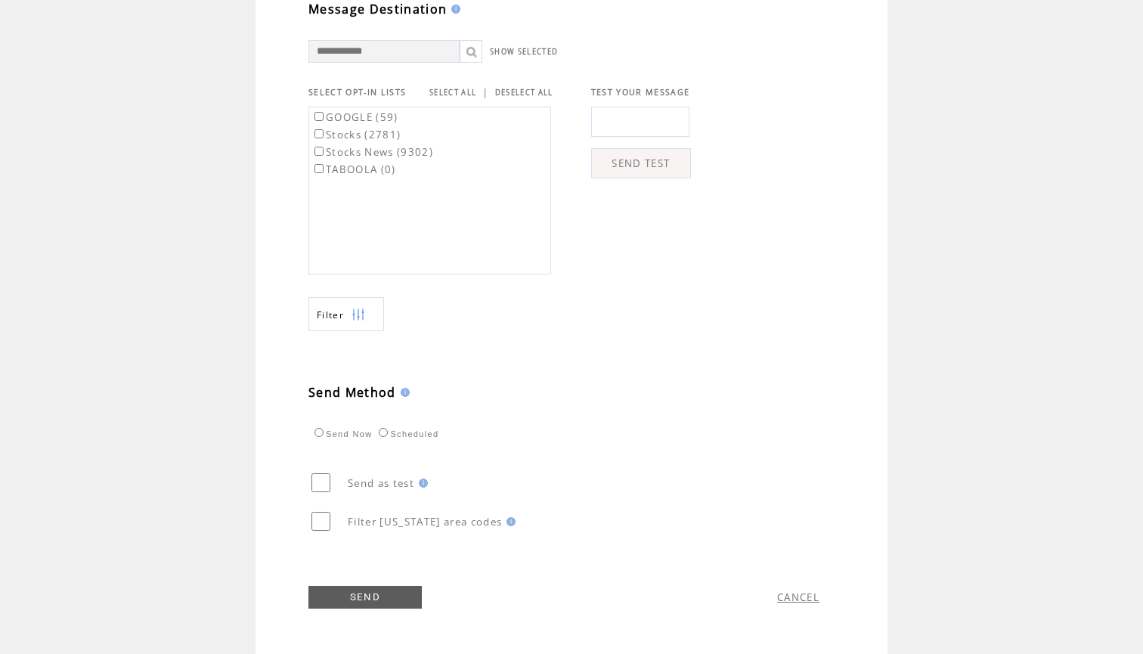
scroll to position [522, 0]
type textarea "**********"
click at [458, 88] on link "SELECT ALL" at bounding box center [452, 93] width 47 height 10
click at [363, 596] on link "SEND" at bounding box center [364, 597] width 113 height 23
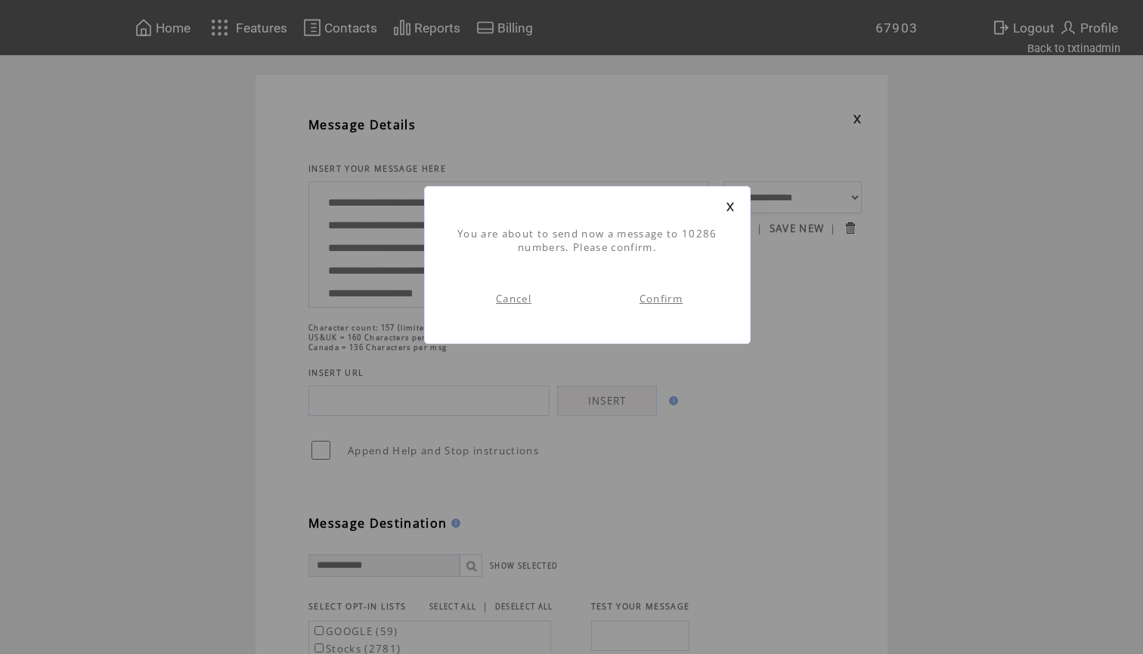
scroll to position [1, 0]
click at [676, 299] on link "Confirm" at bounding box center [660, 299] width 43 height 14
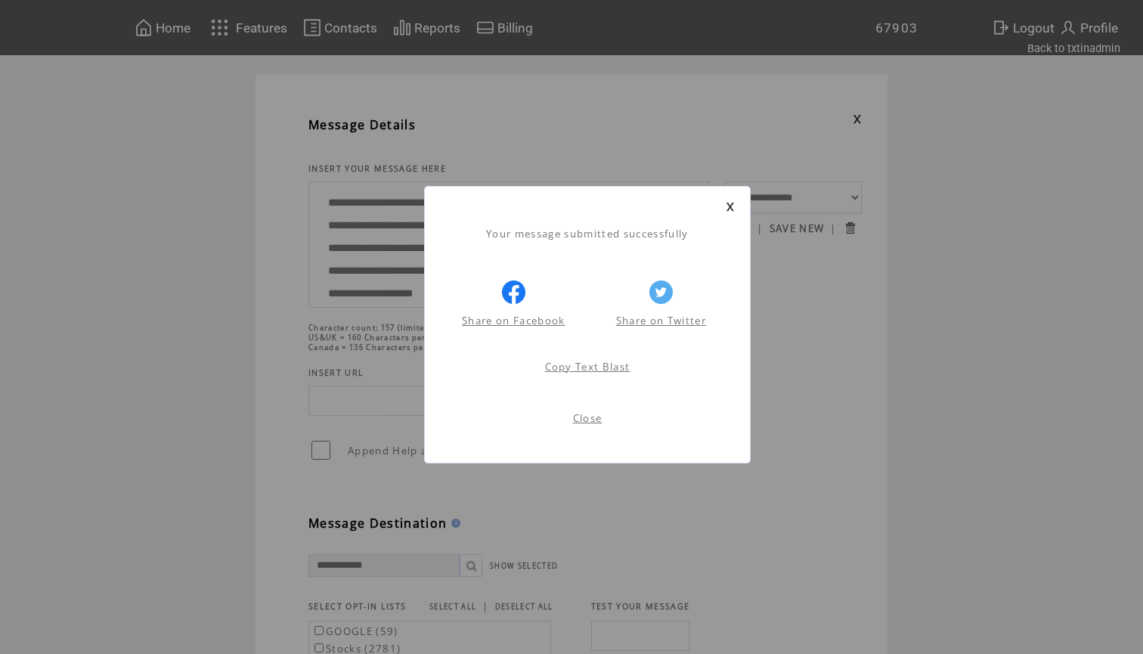
scroll to position [1, 0]
click at [730, 207] on link at bounding box center [729, 207] width 9 height 10
